Goal: Task Accomplishment & Management: Use online tool/utility

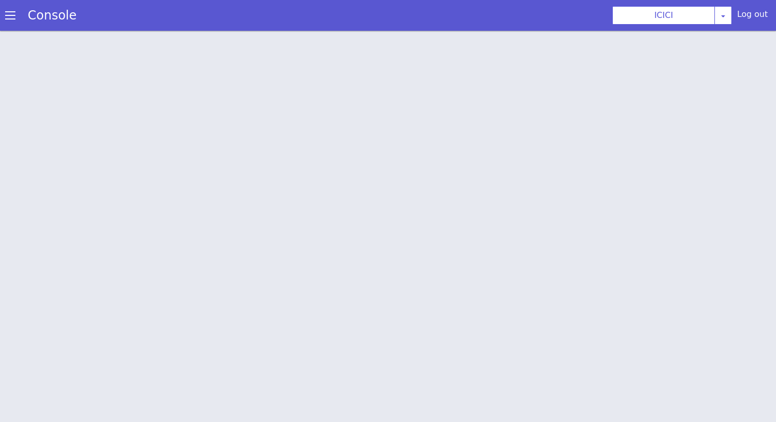
scroll to position [3, 0]
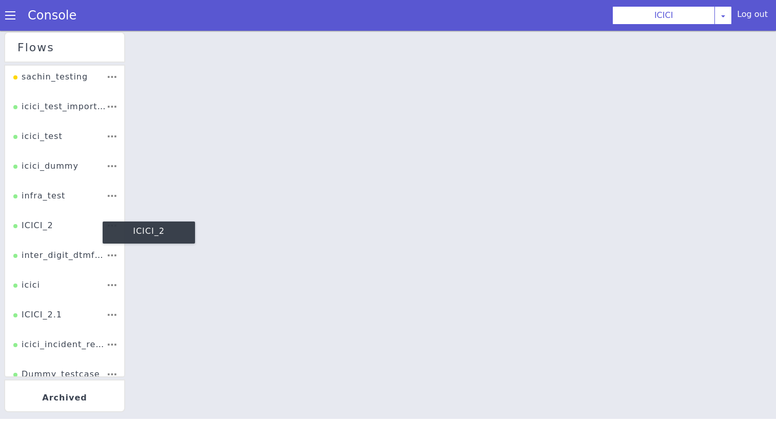
click at [48, 229] on div "ICICI_2" at bounding box center [33, 229] width 40 height 19
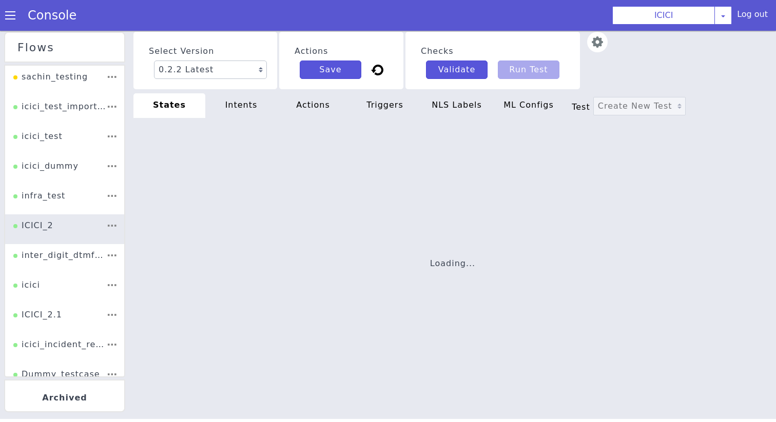
click at [314, 107] on div "actions" at bounding box center [313, 105] width 72 height 25
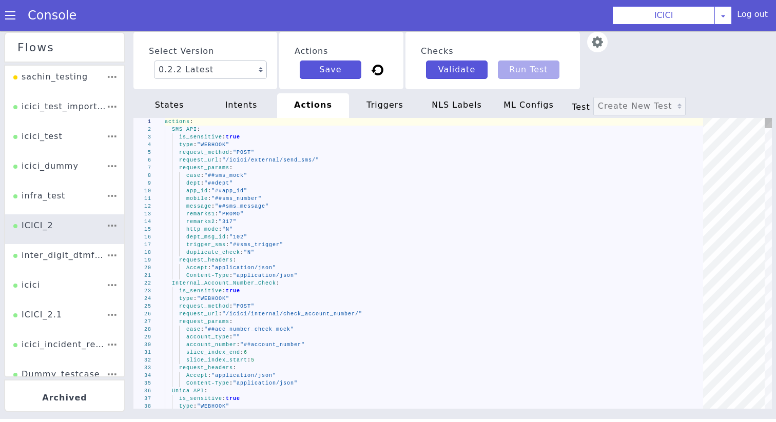
click at [365, 245] on div "trigger_sms : "##sms_trigger"" at bounding box center [437, 245] width 545 height 8
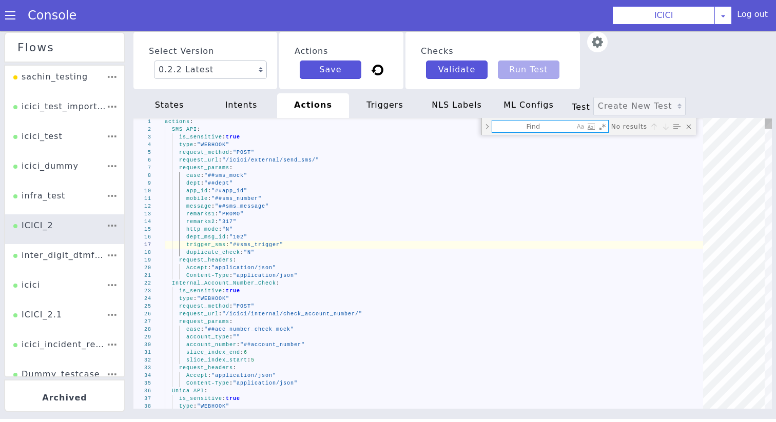
type textarea "Accept: "application/json" Content-Type: "application/json" PIN Gen Keyhash API…"
type textarea "/icici/external/pin_gen_key_hash/"
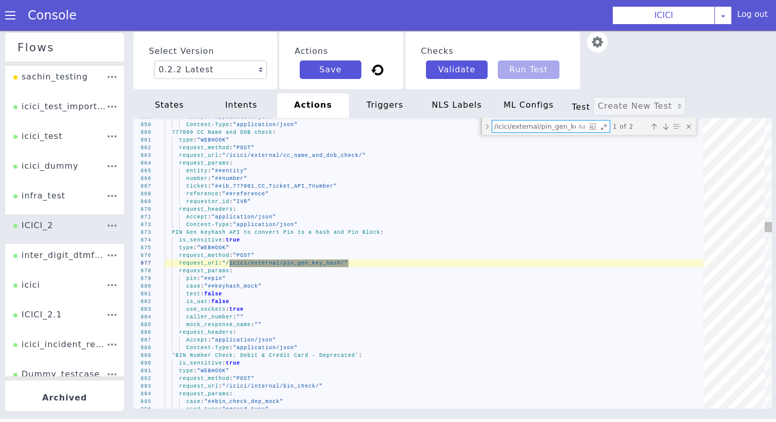
scroll to position [0, 21]
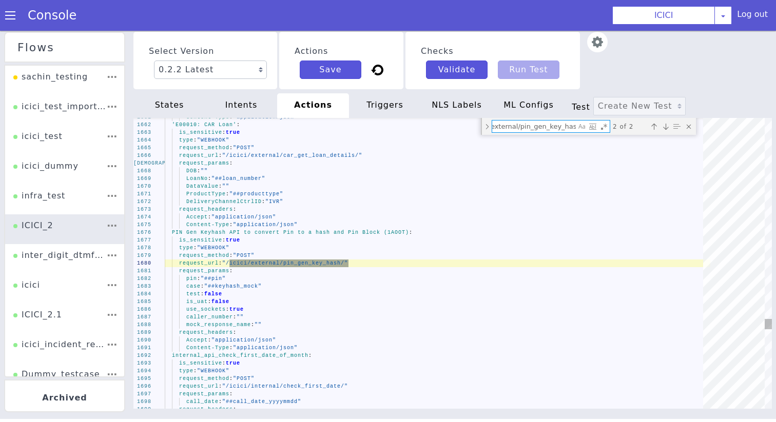
type textarea "Accept: "application/json" Content-Type: "application/json" PIN Gen Keyhash API…"
type textarea "/icici/external/pin_gen_key_hash/"
click at [229, 233] on div "1661 1662 1663 1664 1665 1666 1667 1668 1669 1670 1671 1672 1673 1674 1675 1676…" at bounding box center [452, 263] width 638 height 291
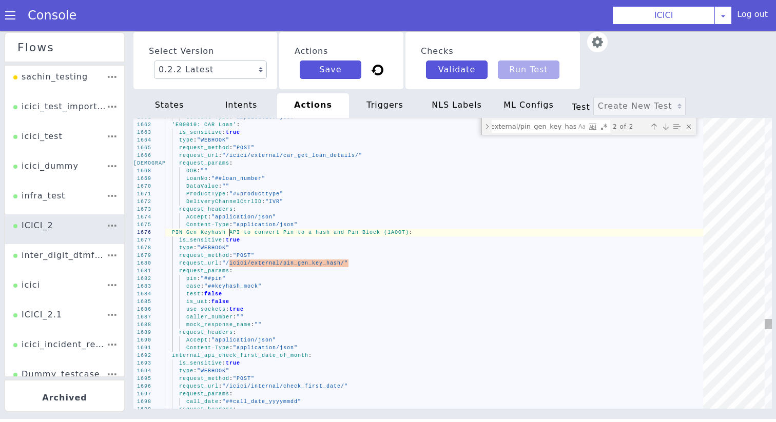
click at [229, 233] on div "1661 1662 1663 1664 1665 1666 1667 1668 1669 1670 1671 1672 1673 1674 1675 1676…" at bounding box center [452, 263] width 638 height 291
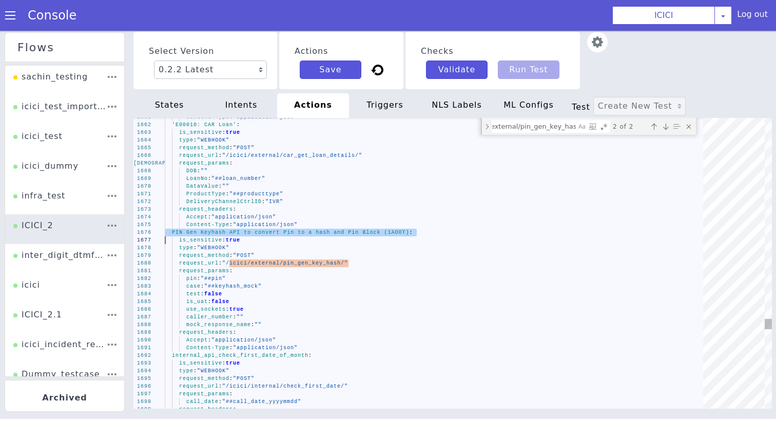
click at [406, 234] on span "(1AOOT)" at bounding box center [396, 233] width 25 height 6
drag, startPoint x: 408, startPoint y: 234, endPoint x: 315, endPoint y: 235, distance: 92.9
click at [167, 104] on div "states" at bounding box center [169, 105] width 72 height 25
type textarea "init: "API_LANGUAGE_SET" model: "icici-dialogy" basepath: "[URL][DOMAIN_NAME]" …"
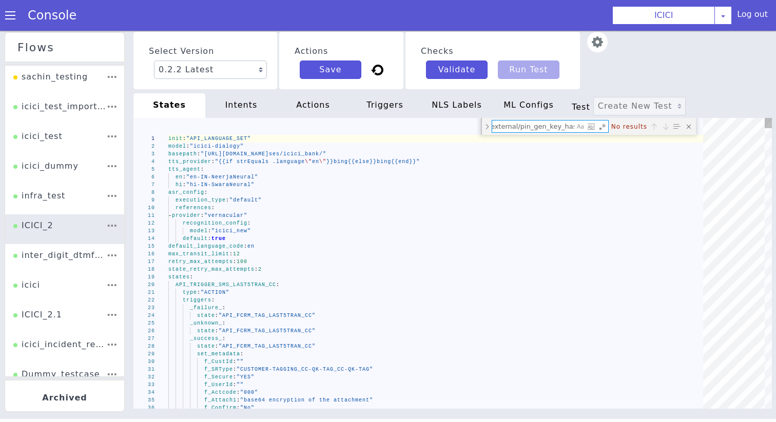
click at [539, 128] on textarea "/icici/external/pin_gen_key_hash/" at bounding box center [533, 127] width 82 height 12
paste textarea "hash and Pin Block (1AOOT)"
click at [496, 164] on div "tts_provider : "{{if strEquals .language \" en \" }}bing{{else}}bing{{end}}"" at bounding box center [439, 162] width 542 height 8
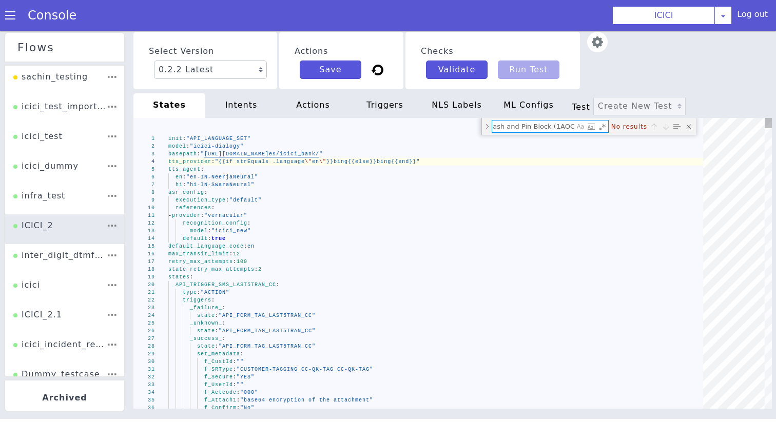
drag, startPoint x: 548, startPoint y: 129, endPoint x: 222, endPoint y: 155, distance: 327.3
click at [222, 155] on div "1 2 3 4 5 6 7 8 9 10 11 12 13 14 15 16 17 18 19 20 21 22 23 24 25 26 27 28 29 3…" at bounding box center [452, 263] width 638 height 291
type textarea "h(1AOOT)"
type textarea "validation_webhook_name: "PIN Gen Keyhash API to convert Pin to a hash and Pin\…"
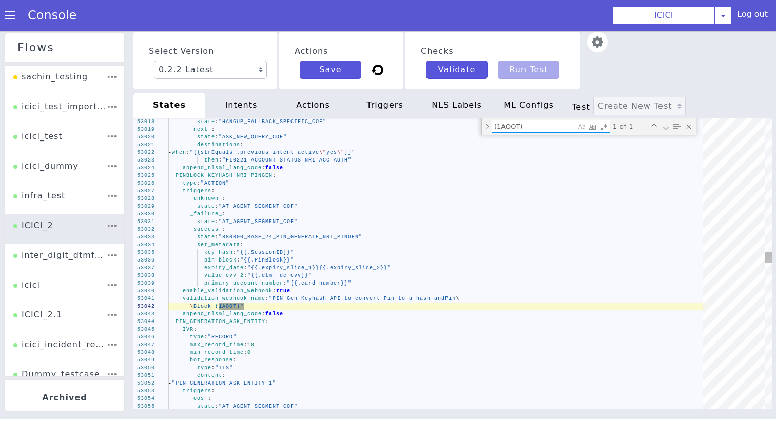
type textarea "(1AOOT)"
click at [227, 175] on span "PINBLOCK_KEYHASH_NRI_PINGEN" at bounding box center [223, 176] width 97 height 6
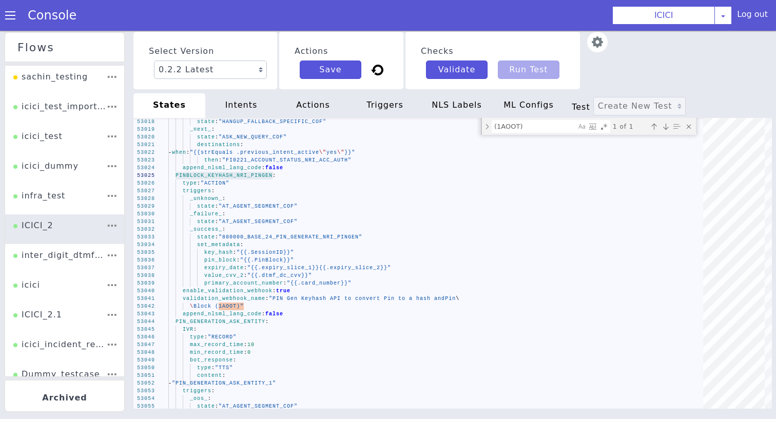
click at [331, 91] on div "Select Version 0.2.2 Latest 0.2.1 0.2.0 0.1.10 0.1.9 0.1.8 0.1.7 0.1.6 0.1.5 0.…" at bounding box center [452, 225] width 638 height 391
click at [326, 105] on div "actions" at bounding box center [313, 105] width 72 height 25
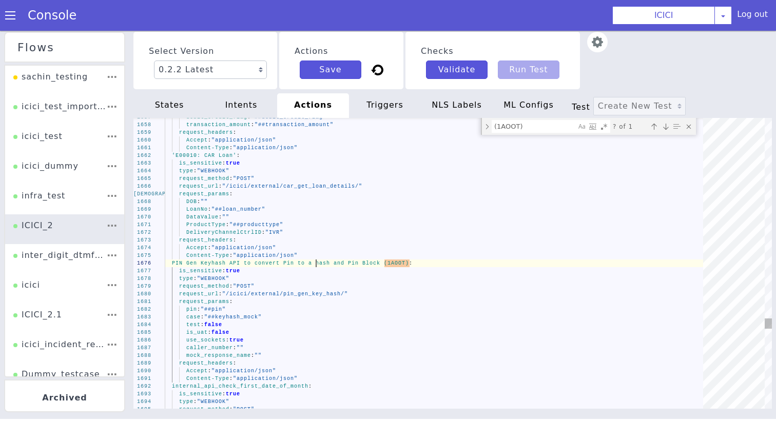
click at [554, 139] on div "Accept : "application/json"" at bounding box center [437, 140] width 545 height 8
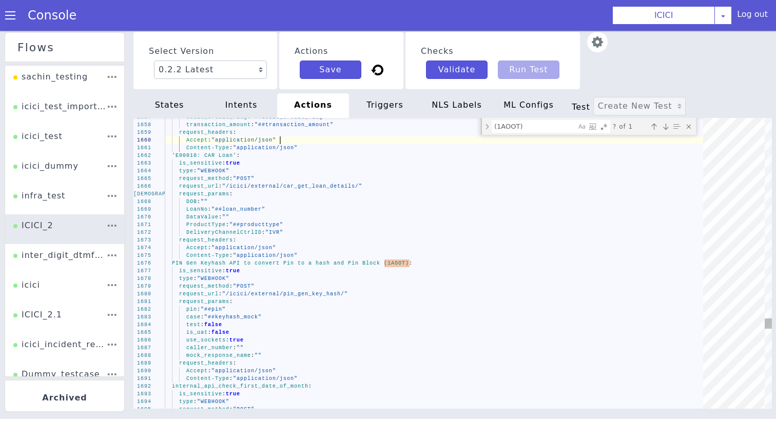
click at [539, 126] on textarea "(1AOOT)" at bounding box center [534, 127] width 84 height 12
paste textarea "/icici/external/pin_gen_key_hash/"
type textarea "ProductType: "##producttype" DeliveryChannelCtrlID: "IVR" request_headers: Acce…"
type textarea "/icici/external/pin_gen_key_hash/"
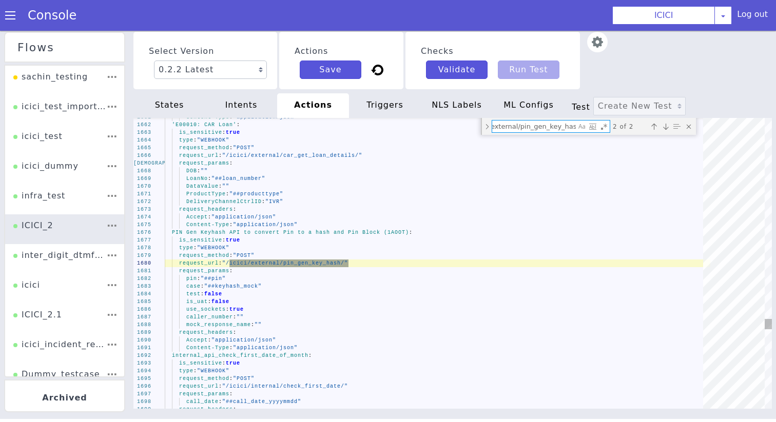
type textarea "Accept: "application/json" Content-Type: "application/json" PIN Gen Keyhash API…"
type textarea "/icici/external/pin_gen_key_hash/"
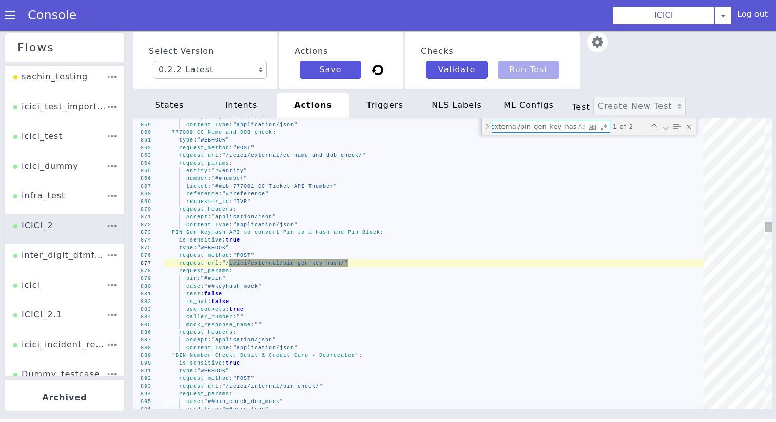
click at [530, 130] on textarea "/icici/external/pin_gen_key_hash/" at bounding box center [534, 127] width 84 height 12
paste textarea "dc_pin_aut"
type textarea "caller_number: "##caller_number" request_headers: Accept: "application/json" Co…"
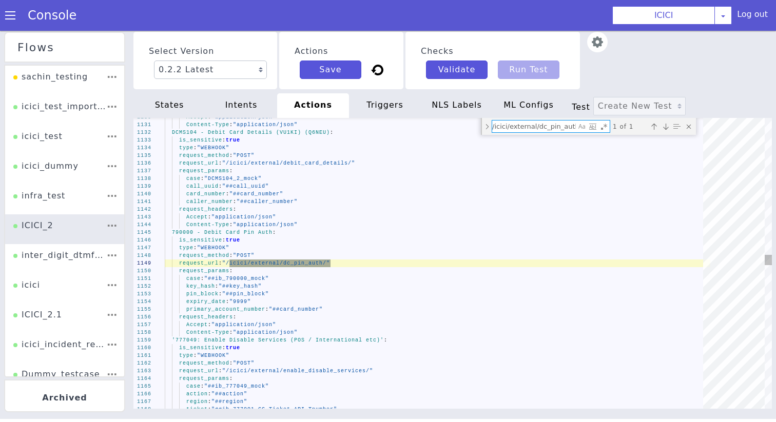
type textarea "/icici/external/dc_pin_auth/"
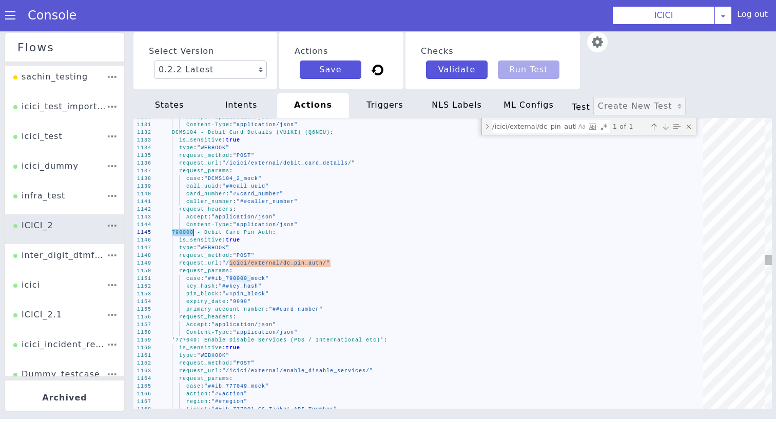
drag, startPoint x: 172, startPoint y: 233, endPoint x: 192, endPoint y: 234, distance: 20.0
click at [558, 124] on textarea "/icici/external/dc_pin_auth/" at bounding box center [534, 127] width 84 height 12
paste textarea "ebit_card_apin_generation"
type textarea "request_url: "/icici/external/debit_card_apin_generation/" request_params: case…"
type textarea "/icici/external/debit_card_apin_generation/"
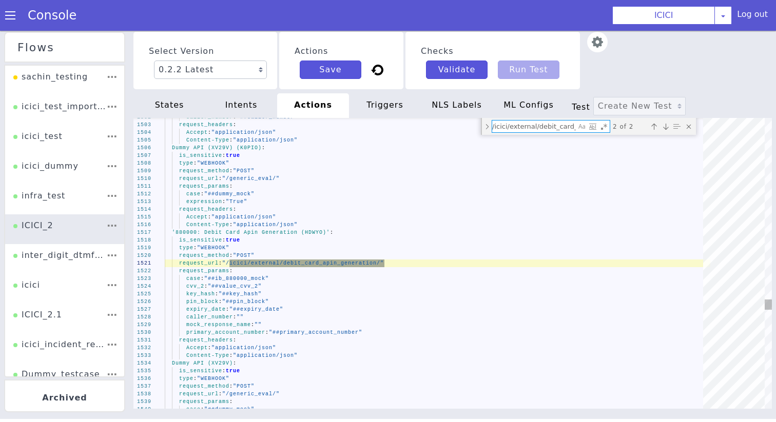
scroll to position [0, 50]
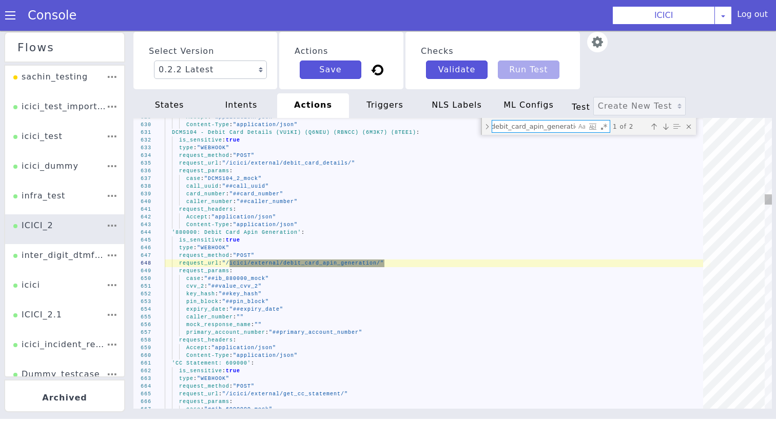
type textarea "request_url: "/icici/external/debit_card_apin_generation/" request_params: case…"
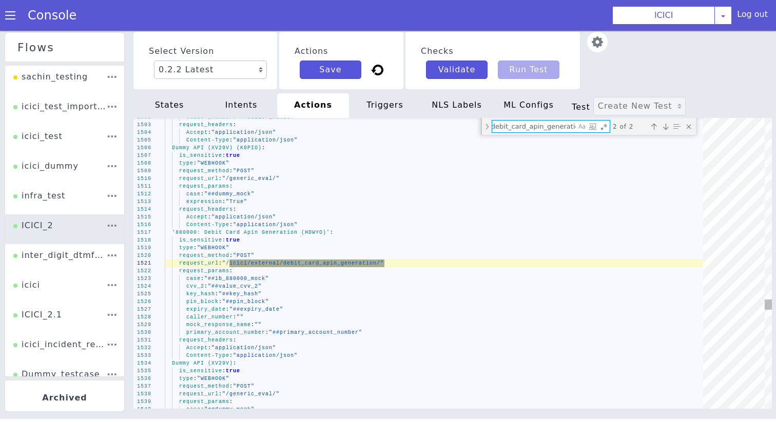
type textarea "/icici/external/debit_card_apin_generation/"
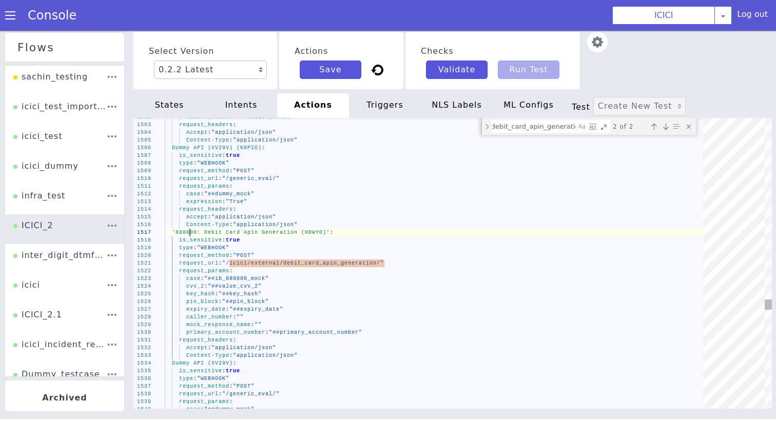
click at [190, 234] on div "1502 1503 1504 1505 1506 1507 1508 1509 1510 1511 1512 1513 1514 1515 1516 1517…" at bounding box center [452, 263] width 638 height 291
drag, startPoint x: 326, startPoint y: 233, endPoint x: 301, endPoint y: 233, distance: 24.6
click at [189, 104] on div "states" at bounding box center [169, 105] width 72 height 25
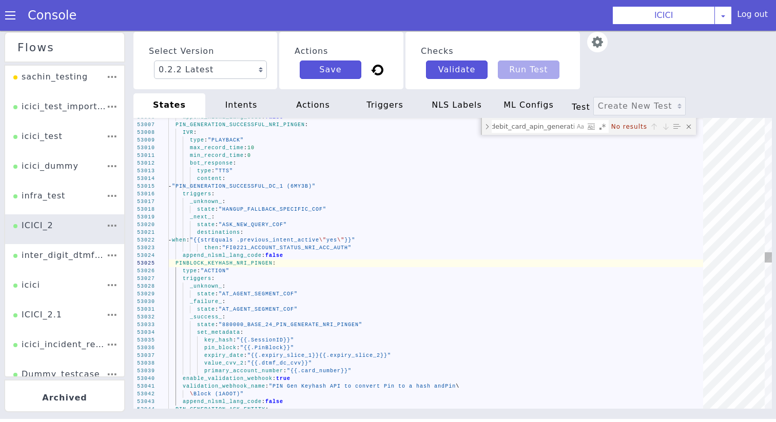
click at [524, 128] on textarea "/icici/external/debit_card_apin_generation/" at bounding box center [533, 127] width 82 height 12
paste textarea "(HDWYO)"
type textarea "validation_webhook_name: "880000: Debit Card Apin Generation (HDWYO)" append_nl…"
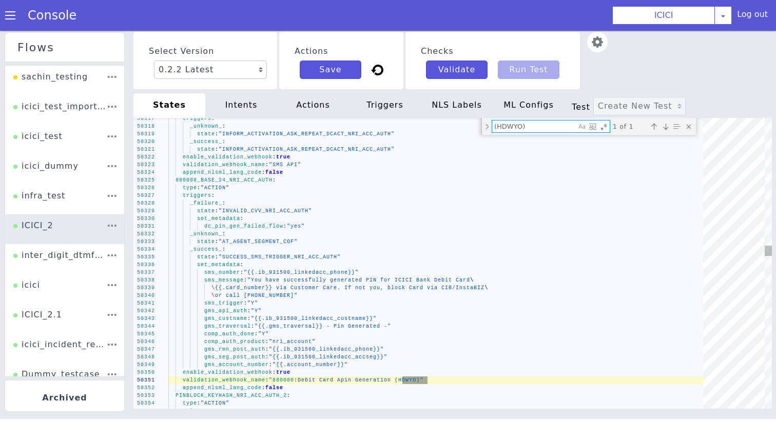
type textarea "(HDWYO)"
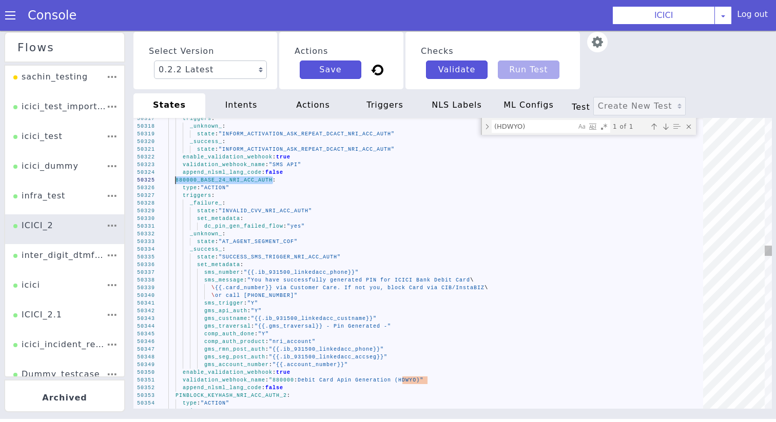
drag, startPoint x: 272, startPoint y: 182, endPoint x: 175, endPoint y: 184, distance: 97.5
type textarea "validation_webhook_name: "880000: Debit Card Apin Generation (HDWYO)" append_nl…"
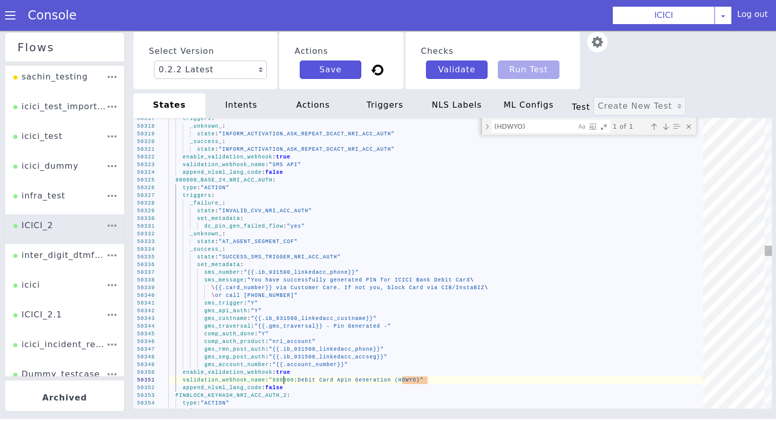
click at [285, 383] on span ""880000" at bounding box center [281, 381] width 25 height 6
